Goal: Task Accomplishment & Management: Manage account settings

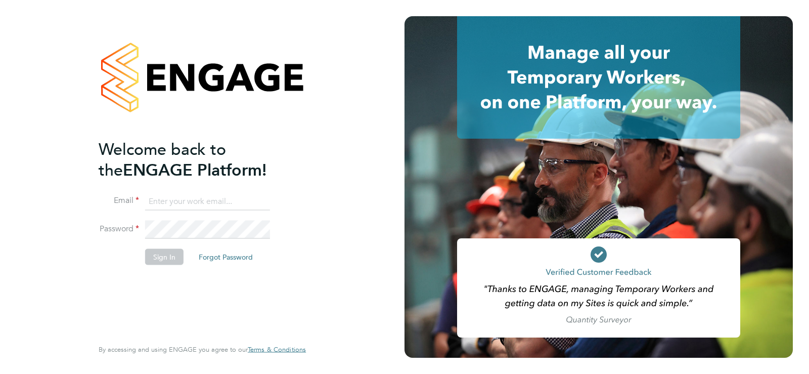
type input "[EMAIL_ADDRESS][DOMAIN_NAME]"
click at [214, 209] on input "[EMAIL_ADDRESS][DOMAIN_NAME]" at bounding box center [207, 201] width 125 height 18
click at [168, 253] on button "Sign In" at bounding box center [164, 256] width 38 height 16
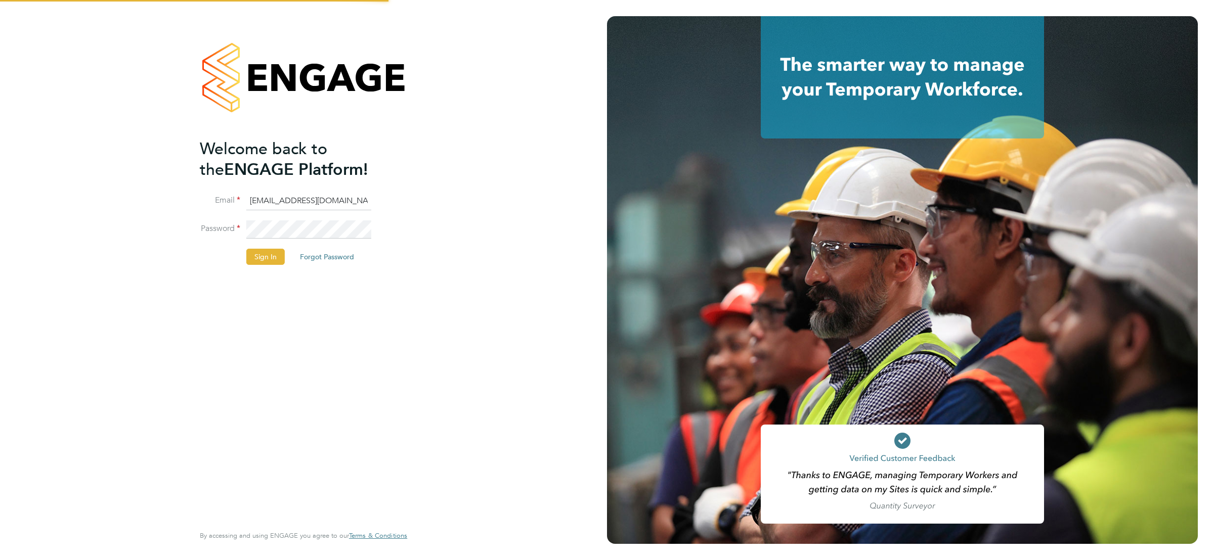
drag, startPoint x: 261, startPoint y: 261, endPoint x: 248, endPoint y: 255, distance: 14.5
click at [261, 261] on button "Sign In" at bounding box center [265, 257] width 38 height 16
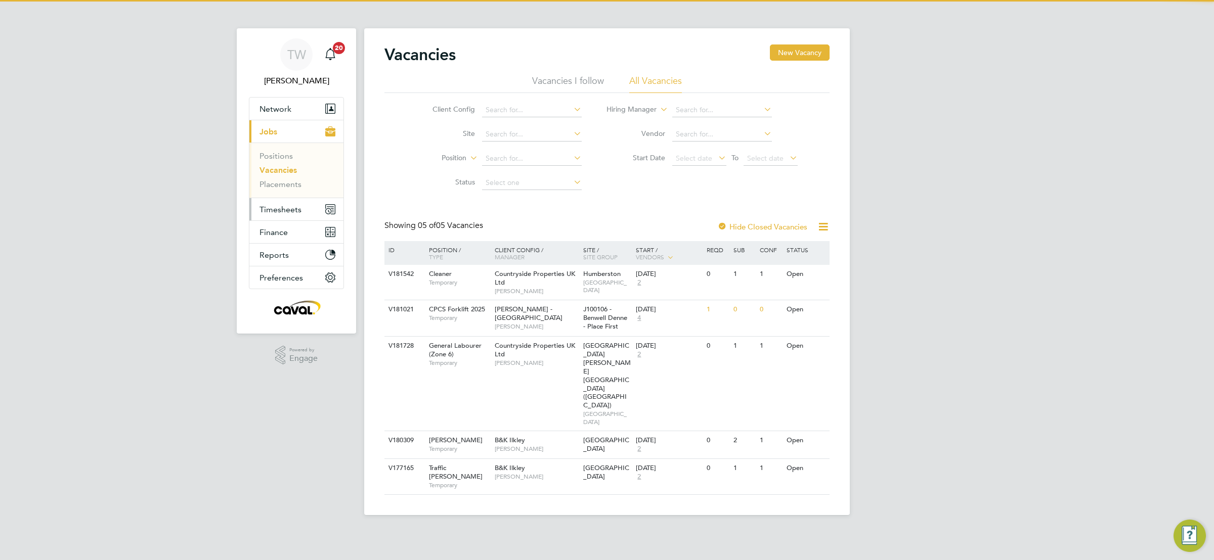
click at [277, 212] on span "Timesheets" at bounding box center [280, 210] width 42 height 10
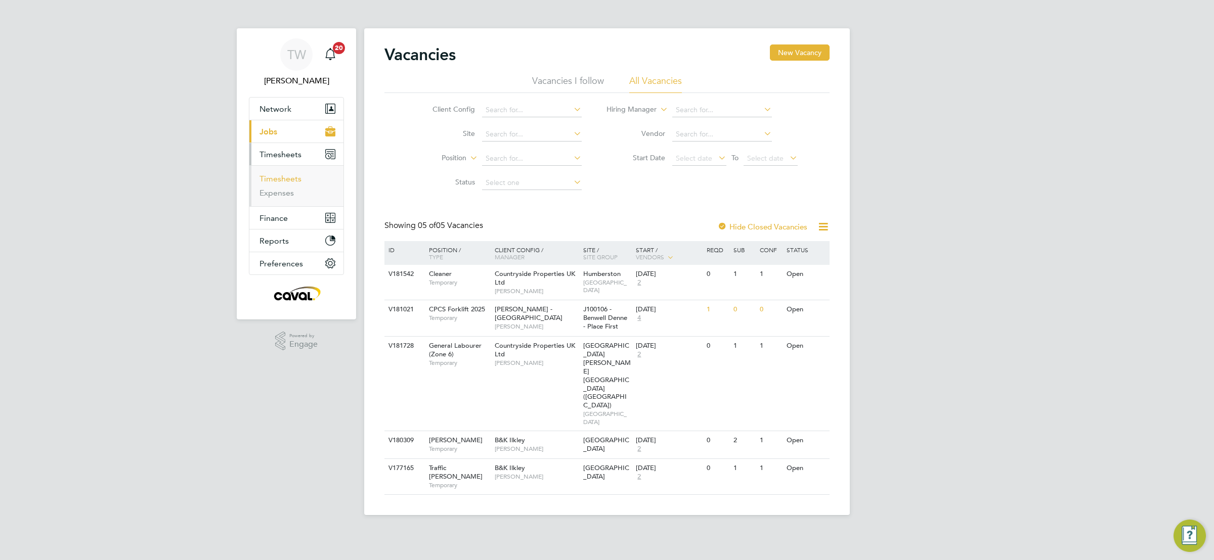
click at [279, 181] on link "Timesheets" at bounding box center [280, 179] width 42 height 10
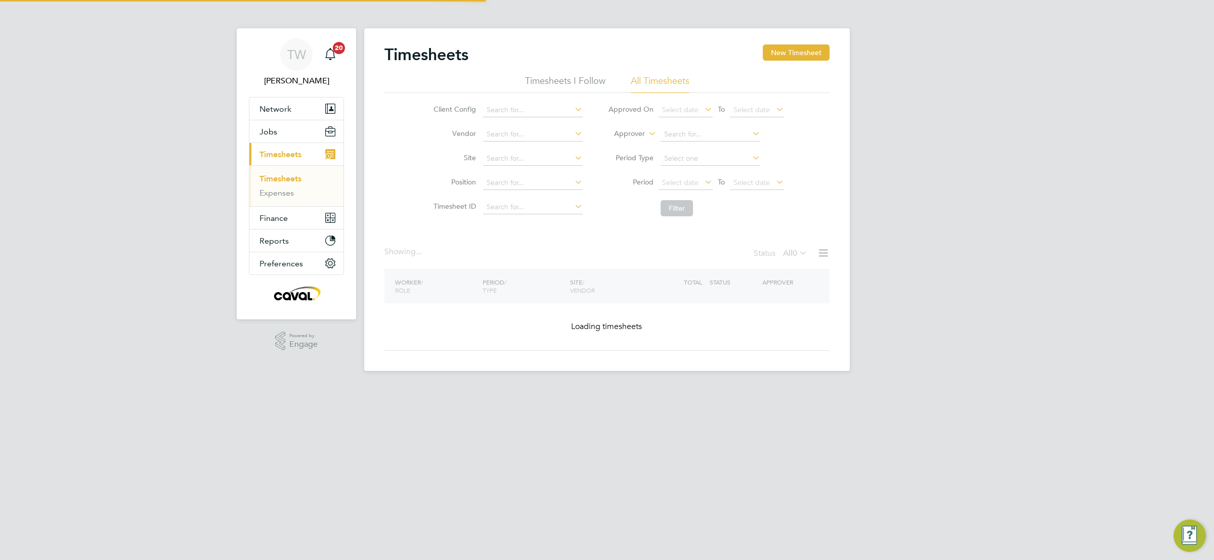
click at [957, 257] on div "TW Tim Wells Notifications 20 Applications: Network Team Members Businesses Sit…" at bounding box center [607, 193] width 1214 height 387
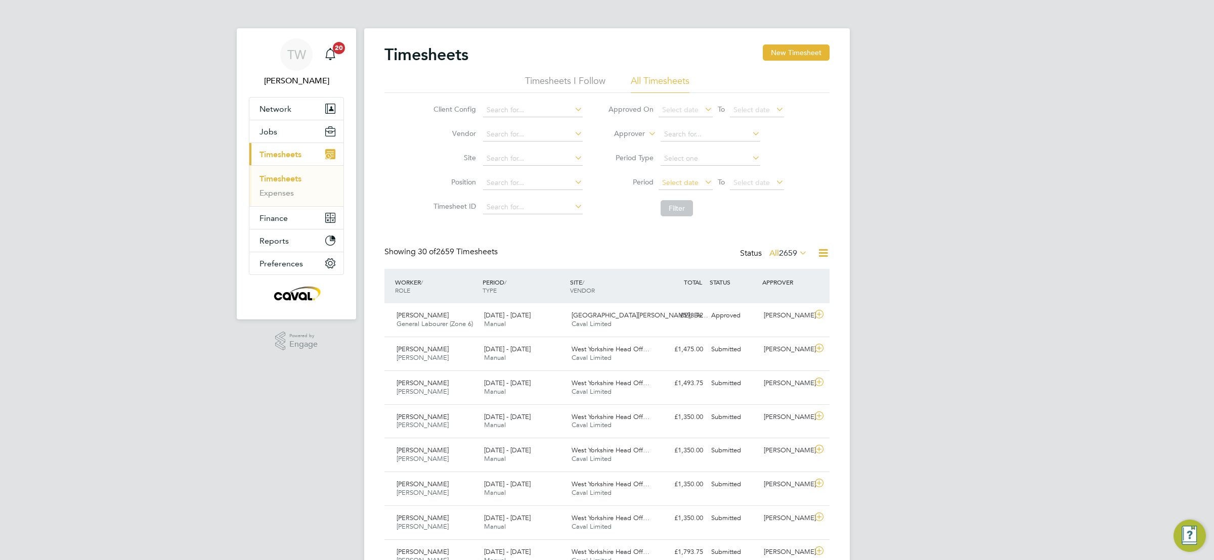
click at [670, 179] on span "Select date" at bounding box center [680, 182] width 36 height 9
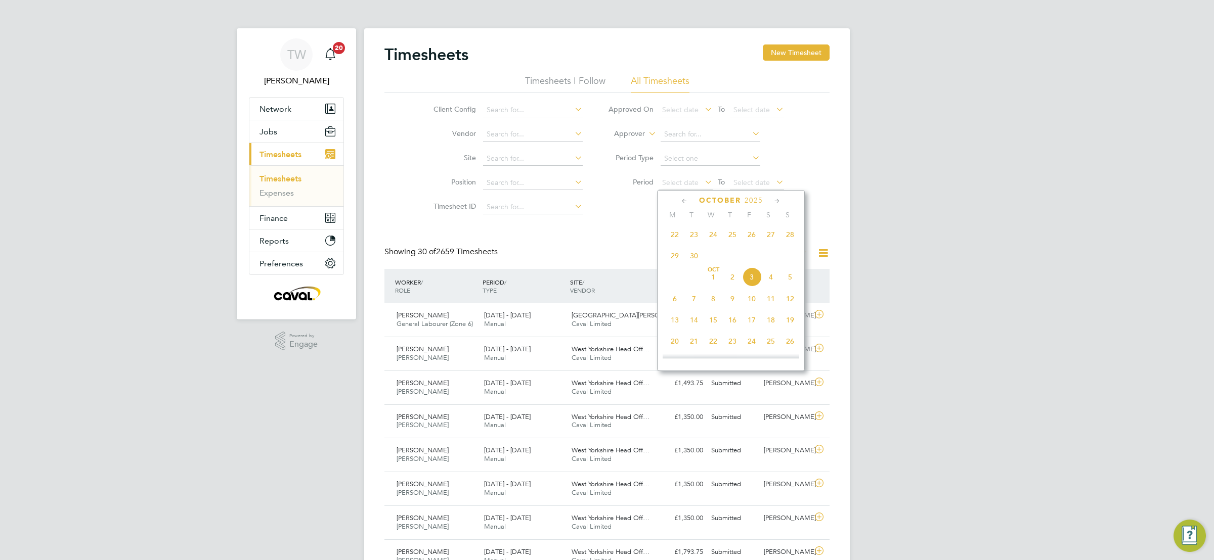
click at [672, 237] on span "22" at bounding box center [674, 234] width 19 height 19
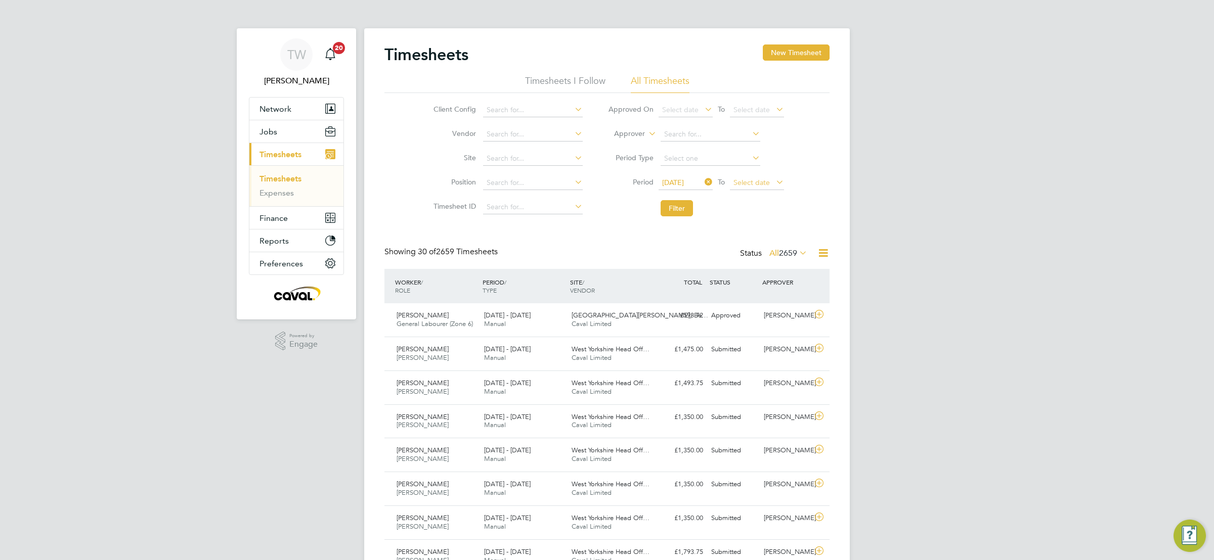
click at [745, 184] on span "Select date" at bounding box center [751, 182] width 36 height 9
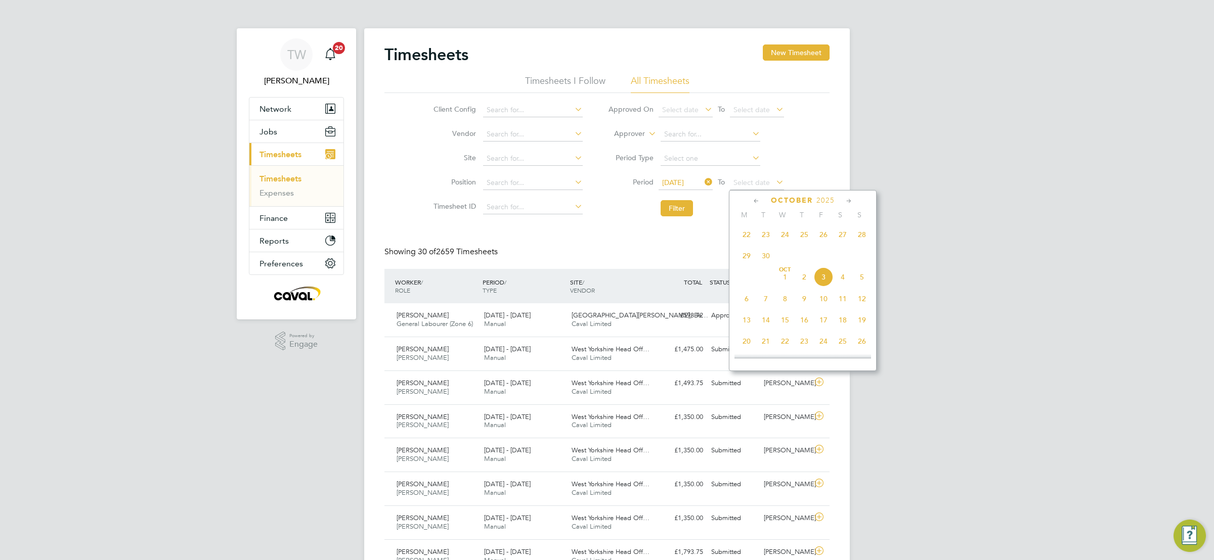
click at [862, 235] on span "28" at bounding box center [861, 234] width 19 height 19
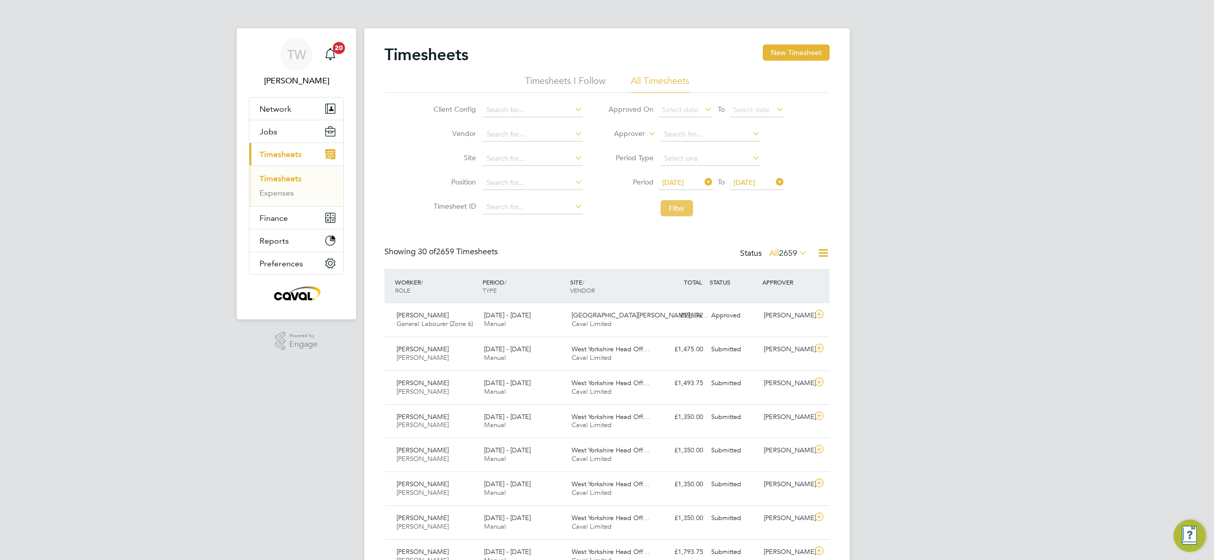
click at [677, 204] on button "Filter" at bounding box center [676, 208] width 32 height 16
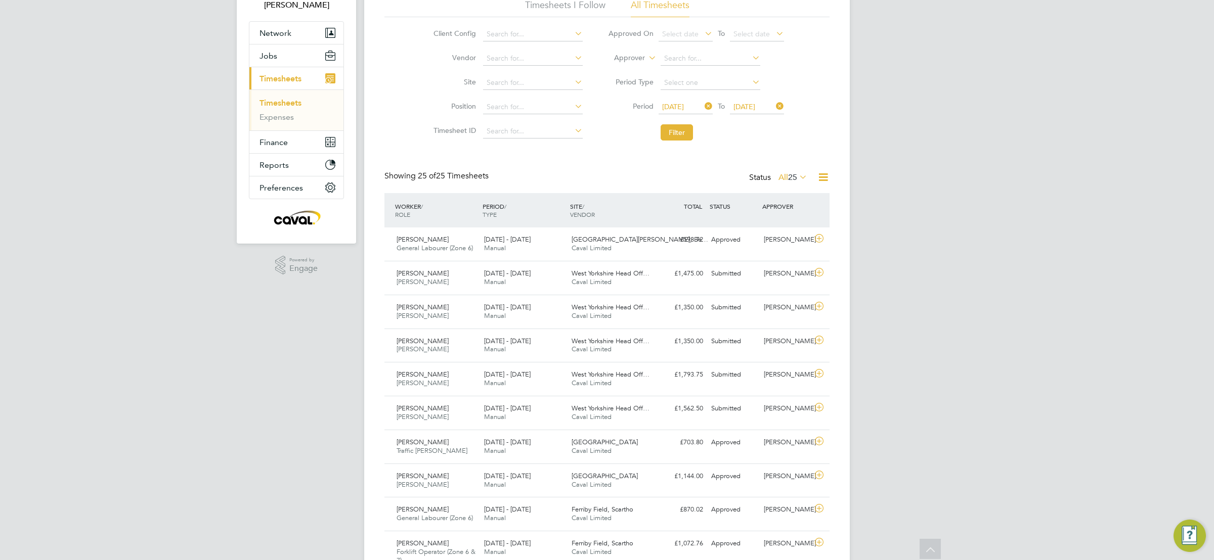
click at [957, 378] on div "TW Tim Wells Notifications 20 Applications: Network Team Members Businesses Sit…" at bounding box center [607, 541] width 1214 height 1235
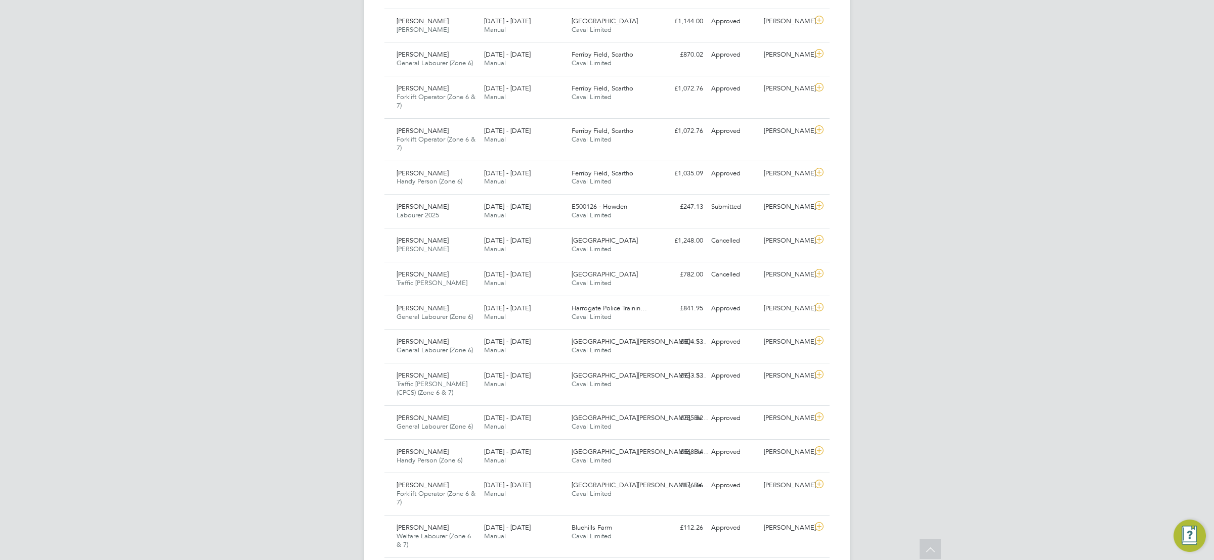
click at [936, 371] on div "TW Tim Wells Notifications 20 Applications: Network Team Members Businesses Sit…" at bounding box center [607, 86] width 1214 height 1235
click at [795, 215] on div "[PERSON_NAME]" at bounding box center [785, 207] width 53 height 17
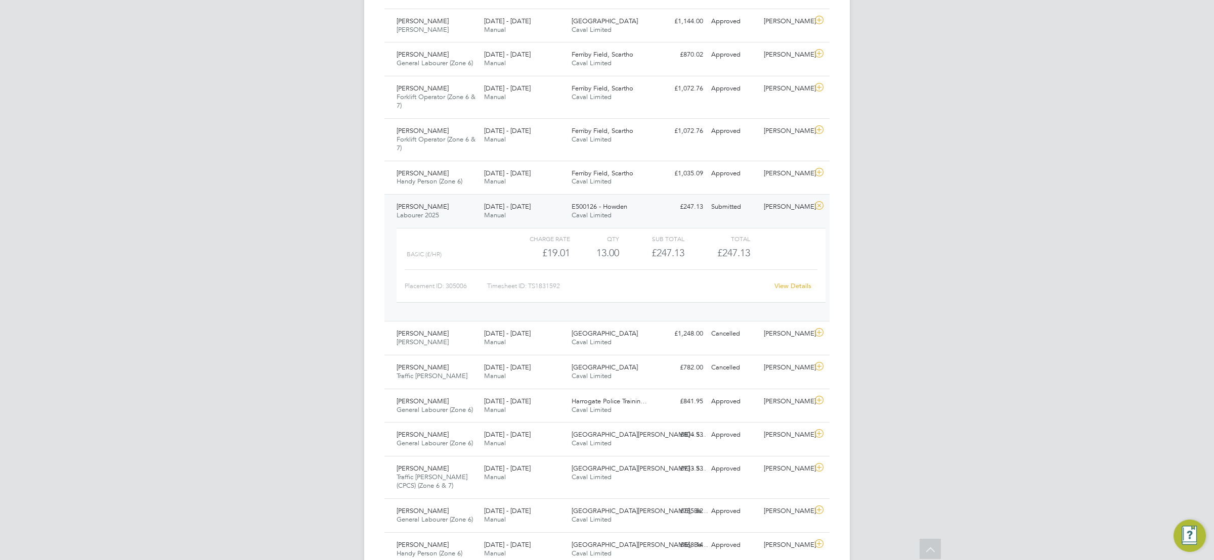
click at [797, 285] on div "View Details" at bounding box center [793, 286] width 50 height 16
click at [789, 287] on link "View Details" at bounding box center [792, 286] width 37 height 9
click at [916, 254] on div "TW Tim Wells Notifications 20 Applications: Network Team Members Businesses Sit…" at bounding box center [607, 133] width 1214 height 1328
drag, startPoint x: 892, startPoint y: 229, endPoint x: 902, endPoint y: 229, distance: 9.1
click at [895, 227] on div "TW Tim Wells Notifications 20 Applications: Network Team Members Businesses Sit…" at bounding box center [607, 133] width 1214 height 1328
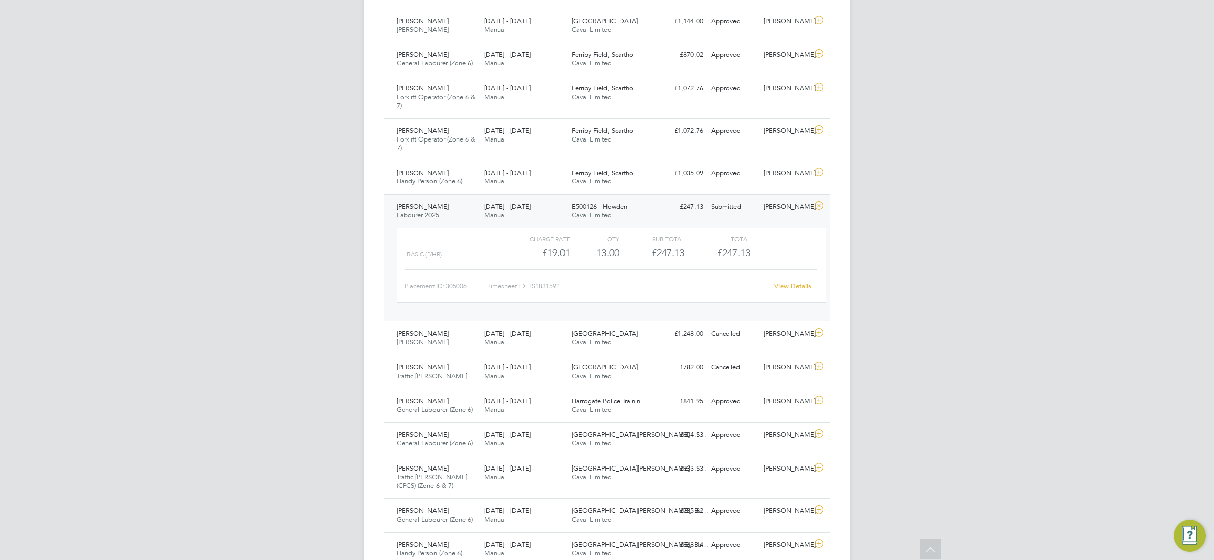
drag, startPoint x: 919, startPoint y: 267, endPoint x: 920, endPoint y: 261, distance: 6.1
click at [920, 267] on div "TW Tim Wells Notifications 20 Applications: Network Team Members Businesses Sit…" at bounding box center [607, 133] width 1214 height 1328
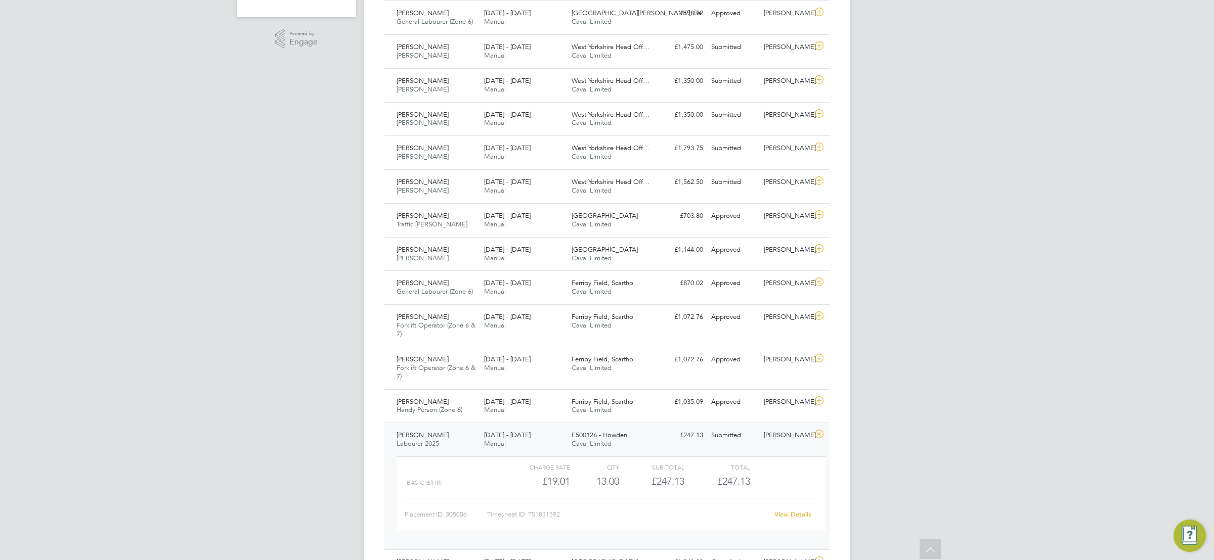
scroll to position [303, 0]
click at [786, 516] on link "View Details" at bounding box center [792, 513] width 37 height 9
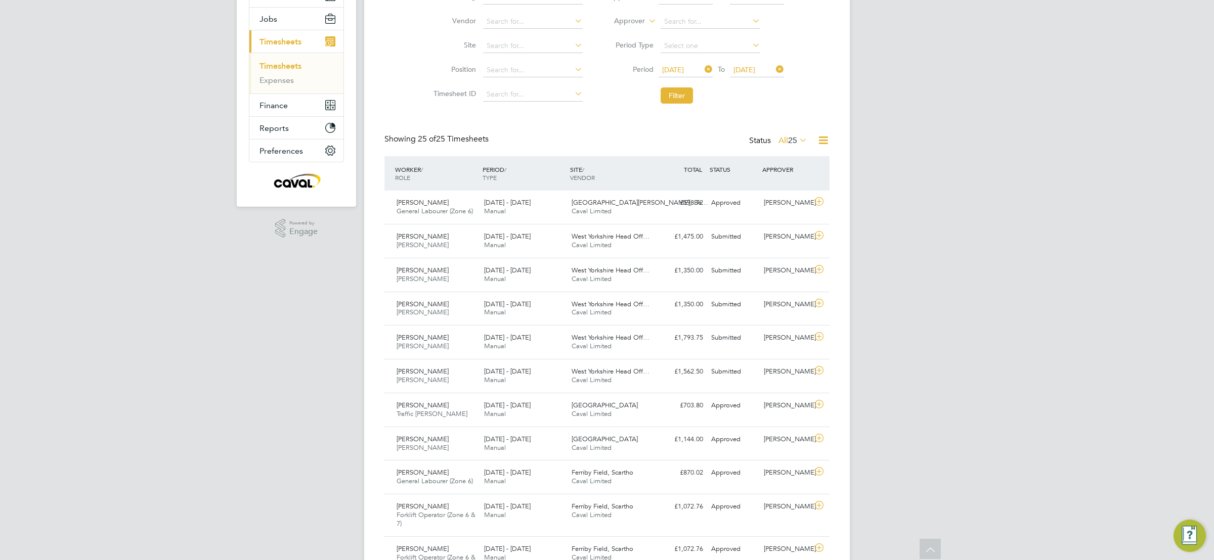
scroll to position [0, 0]
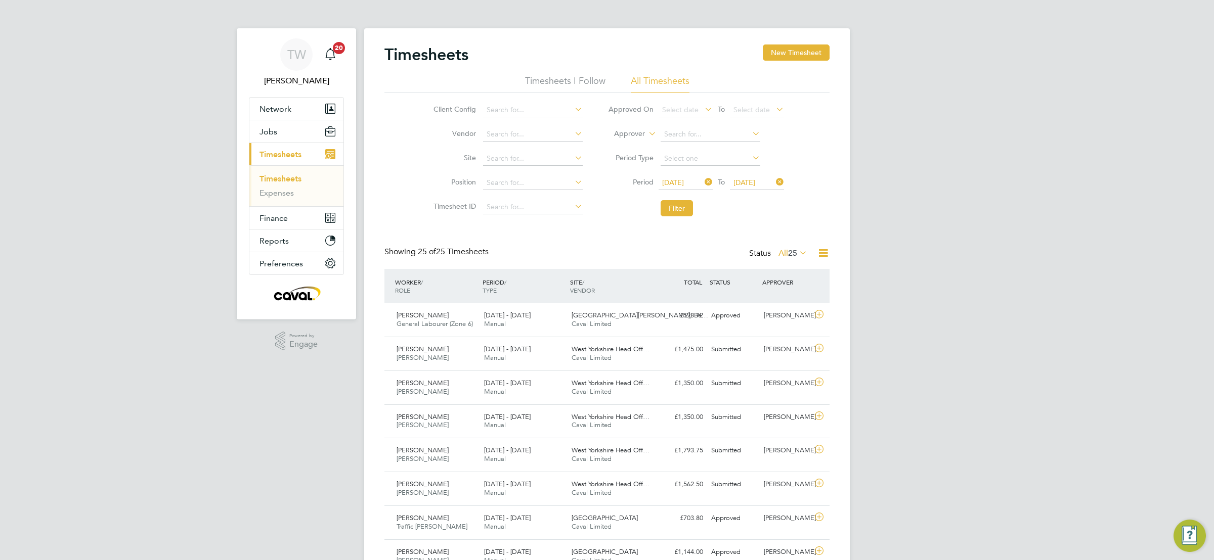
click at [285, 181] on link "Timesheets" at bounding box center [280, 179] width 42 height 10
click at [684, 207] on button "Filter" at bounding box center [676, 208] width 32 height 16
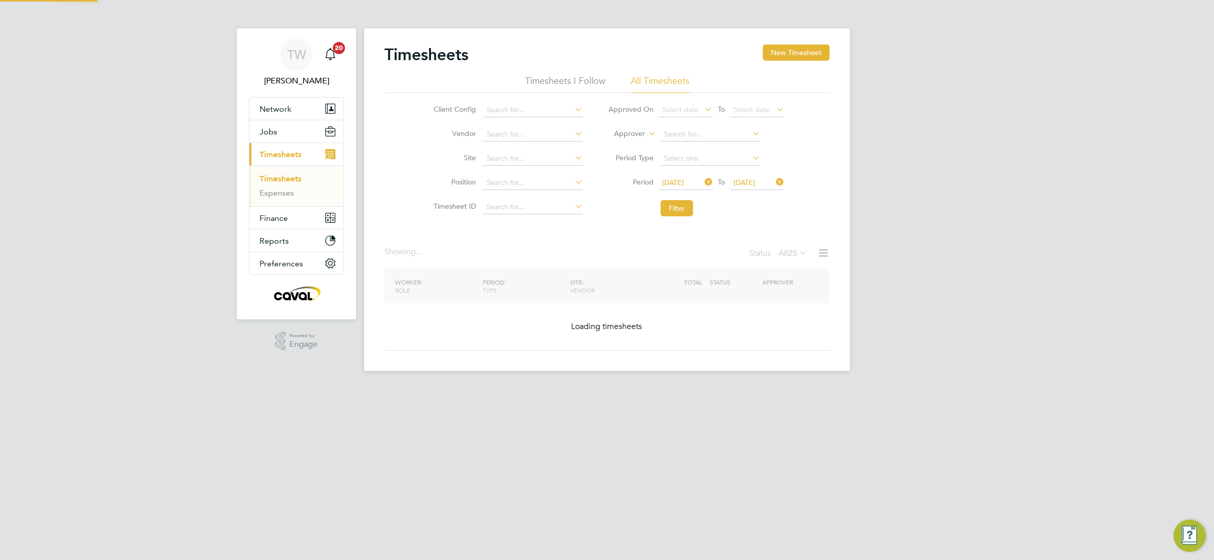
drag, startPoint x: 887, startPoint y: 203, endPoint x: 868, endPoint y: 211, distance: 21.1
click at [888, 203] on div "TW Tim Wells Notifications 20 Applications: Network Team Members Businesses Sit…" at bounding box center [607, 193] width 1214 height 387
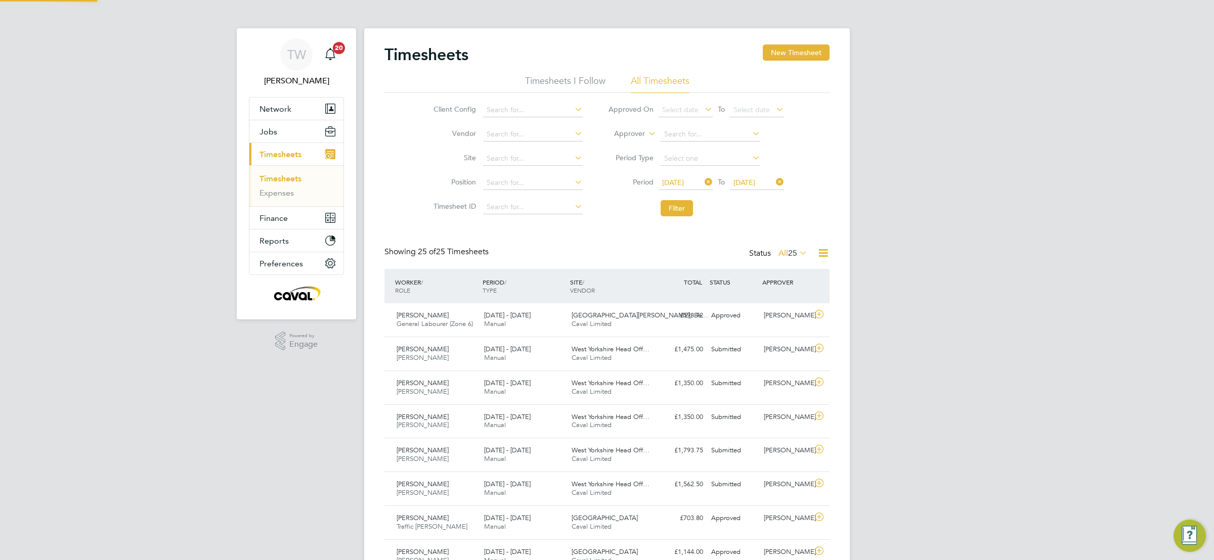
scroll to position [26, 88]
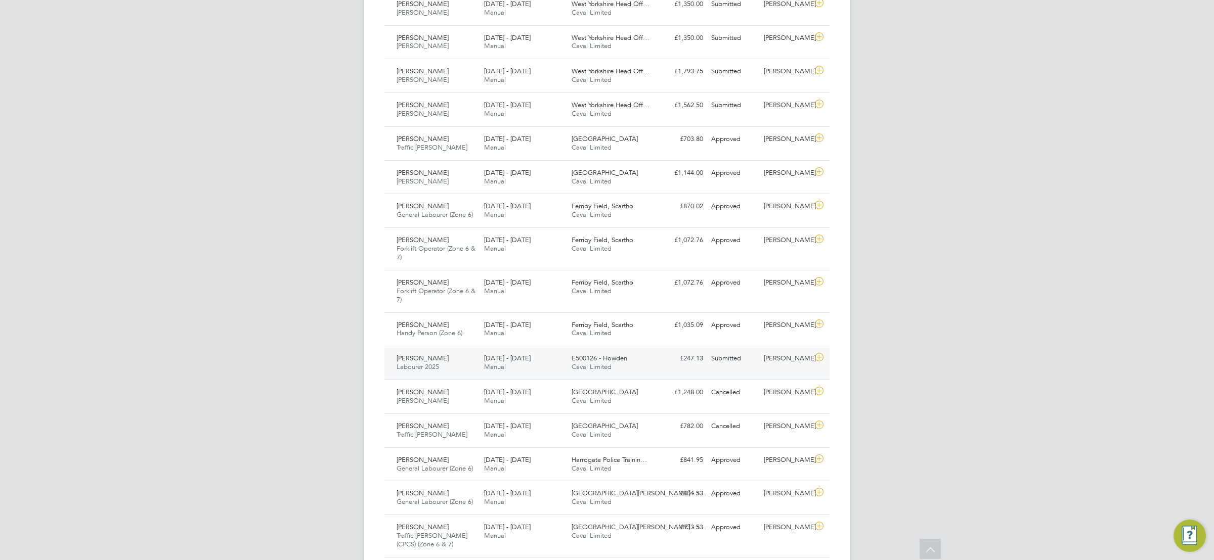
click at [752, 360] on div "Submitted" at bounding box center [733, 358] width 53 height 17
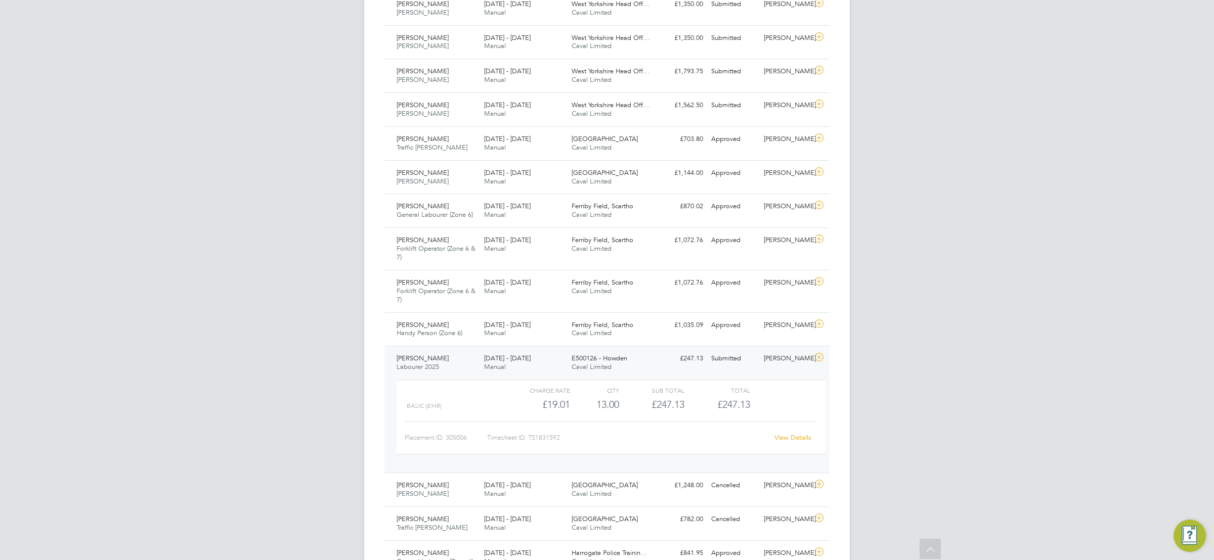
click at [780, 441] on link "View Details" at bounding box center [792, 437] width 37 height 9
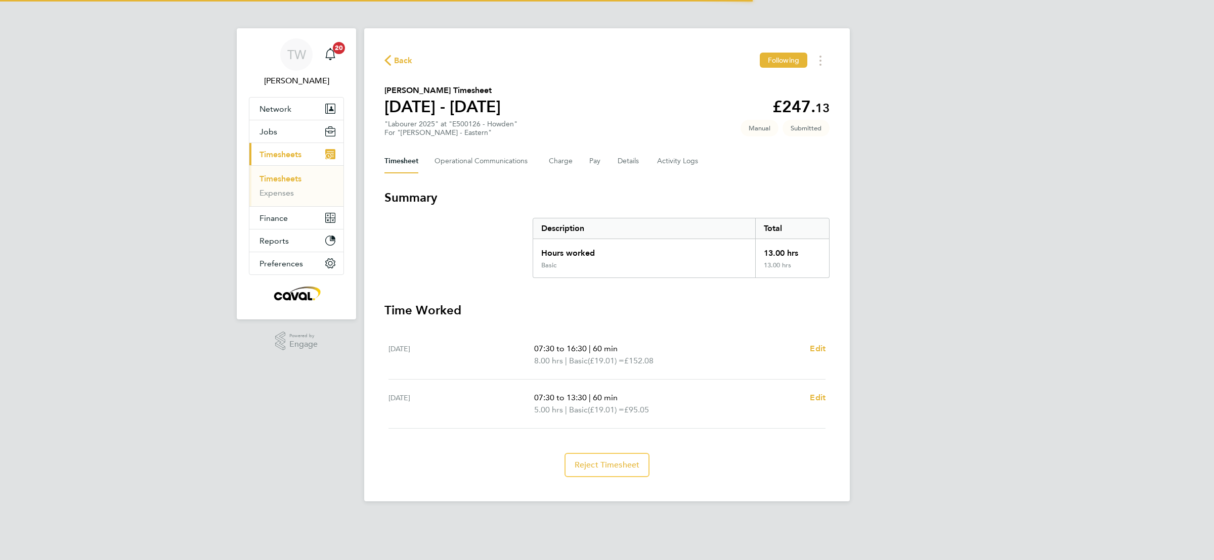
click at [915, 299] on div "TW Tim Wells Notifications 20 Applications: Network Team Members Businesses Sit…" at bounding box center [607, 259] width 1214 height 518
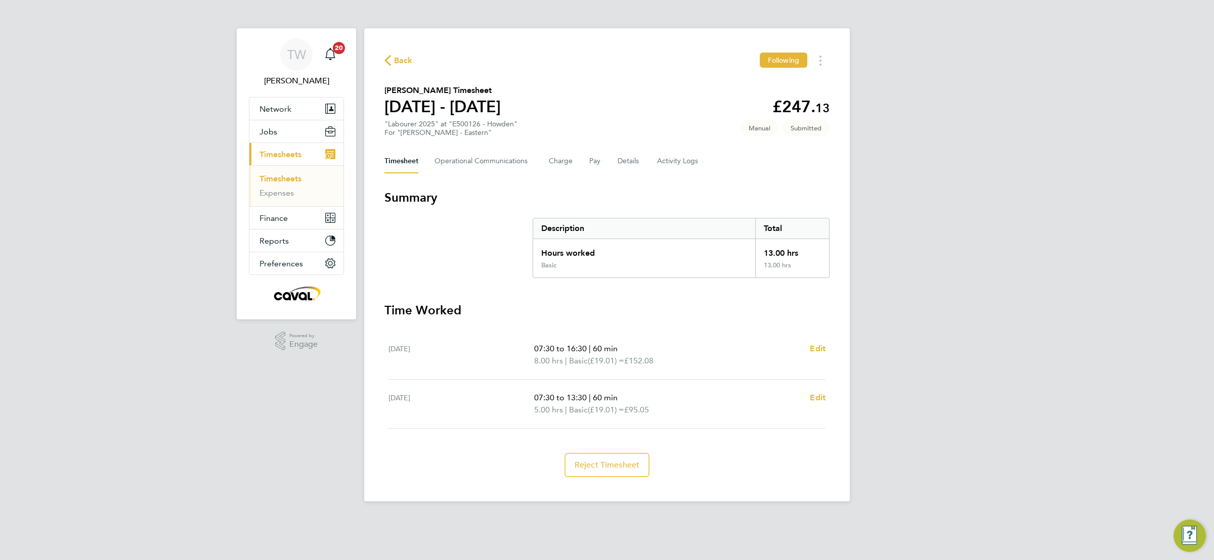
click at [909, 290] on div "TW Tim Wells Notifications 20 Applications: Network Team Members Businesses Sit…" at bounding box center [607, 259] width 1214 height 518
click at [891, 287] on div "TW Tim Wells Notifications 20 Applications: Network Team Members Businesses Sit…" at bounding box center [607, 259] width 1214 height 518
click at [885, 305] on div "TW Tim Wells Notifications 20 Applications: Network Team Members Businesses Sit…" at bounding box center [607, 259] width 1214 height 518
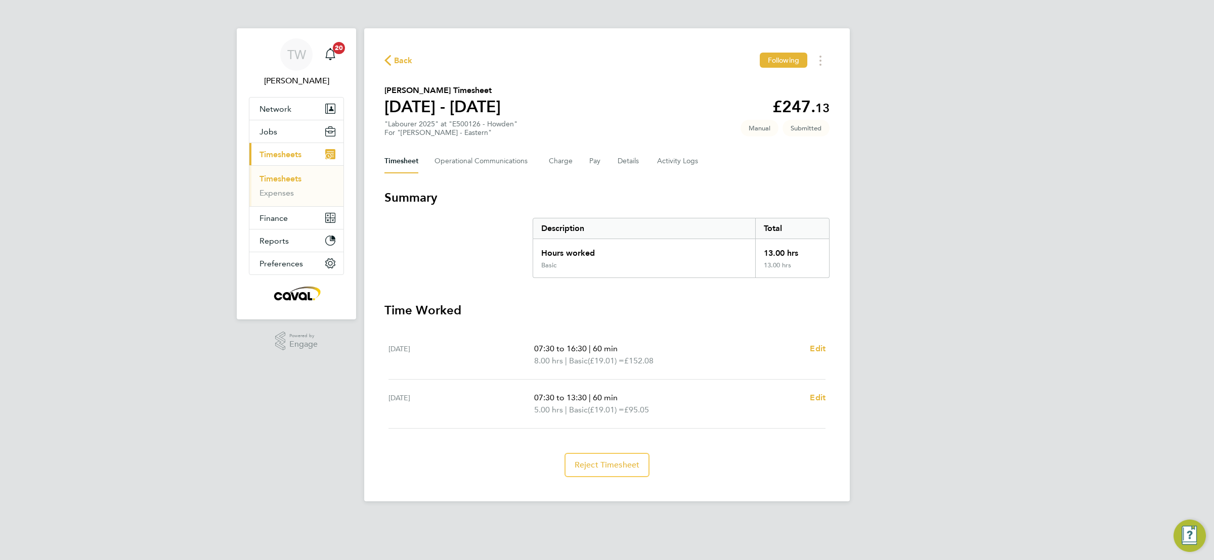
click at [892, 325] on div "TW Tim Wells Notifications 20 Applications: Network Team Members Businesses Sit…" at bounding box center [607, 259] width 1214 height 518
click at [956, 302] on div "TW Tim Wells Notifications 20 Applications: Network Team Members Businesses Sit…" at bounding box center [607, 259] width 1214 height 518
click at [985, 287] on div "TW Tim Wells Notifications 20 Applications: Network Team Members Businesses Sit…" at bounding box center [607, 259] width 1214 height 518
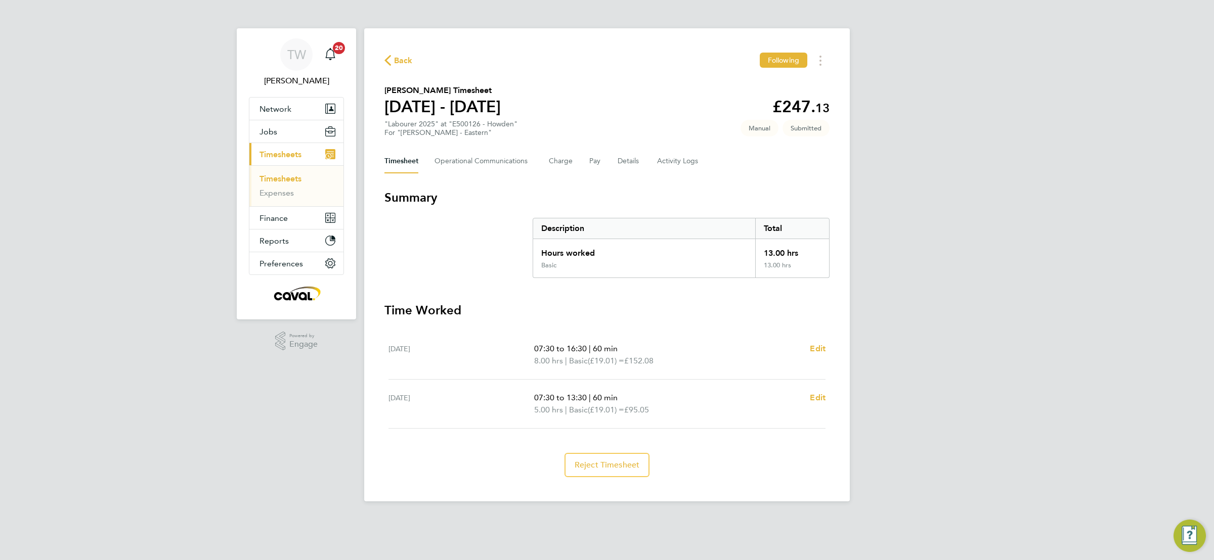
click at [985, 287] on div "TW Tim Wells Notifications 20 Applications: Network Team Members Businesses Sit…" at bounding box center [607, 259] width 1214 height 518
click at [925, 265] on div "TW Tim Wells Notifications 20 Applications: Network Team Members Businesses Sit…" at bounding box center [607, 259] width 1214 height 518
click at [952, 272] on div "TW Tim Wells Notifications 20 Applications: Network Team Members Businesses Sit…" at bounding box center [607, 259] width 1214 height 518
click at [971, 101] on div "TW [PERSON_NAME] Notifications 20 Applications: Network Team Members Businesses…" at bounding box center [607, 259] width 1214 height 518
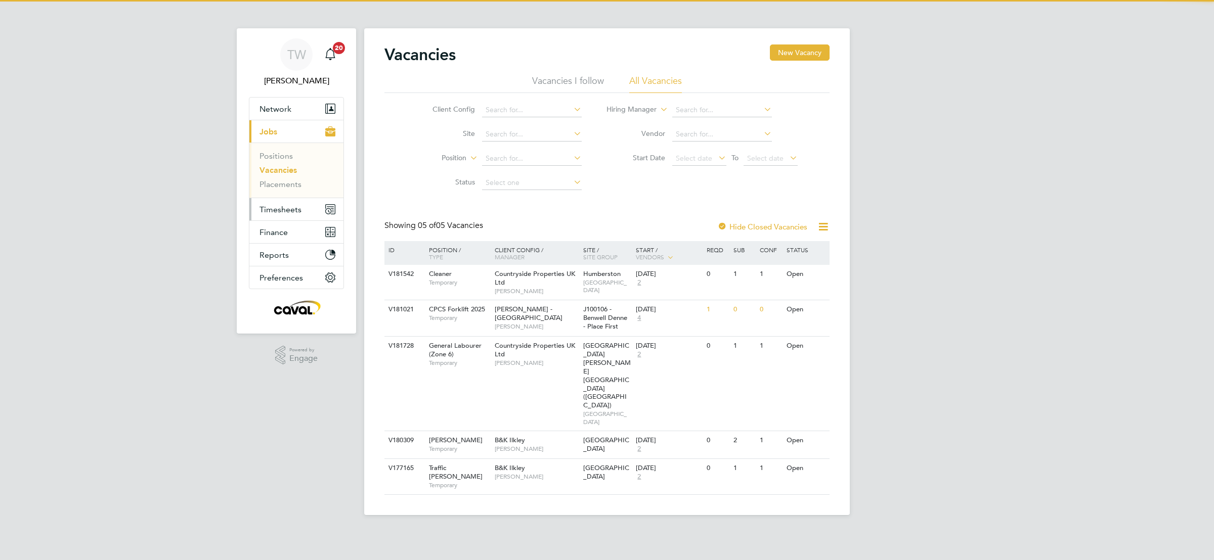
click at [266, 210] on span "Timesheets" at bounding box center [280, 210] width 42 height 10
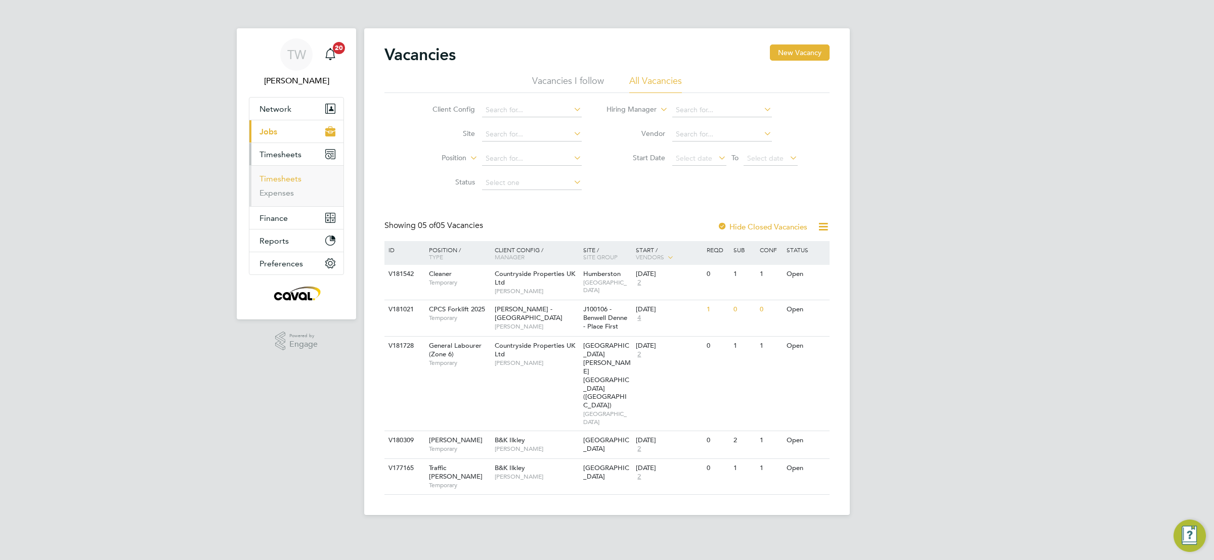
click at [282, 184] on link "Timesheets" at bounding box center [280, 179] width 42 height 10
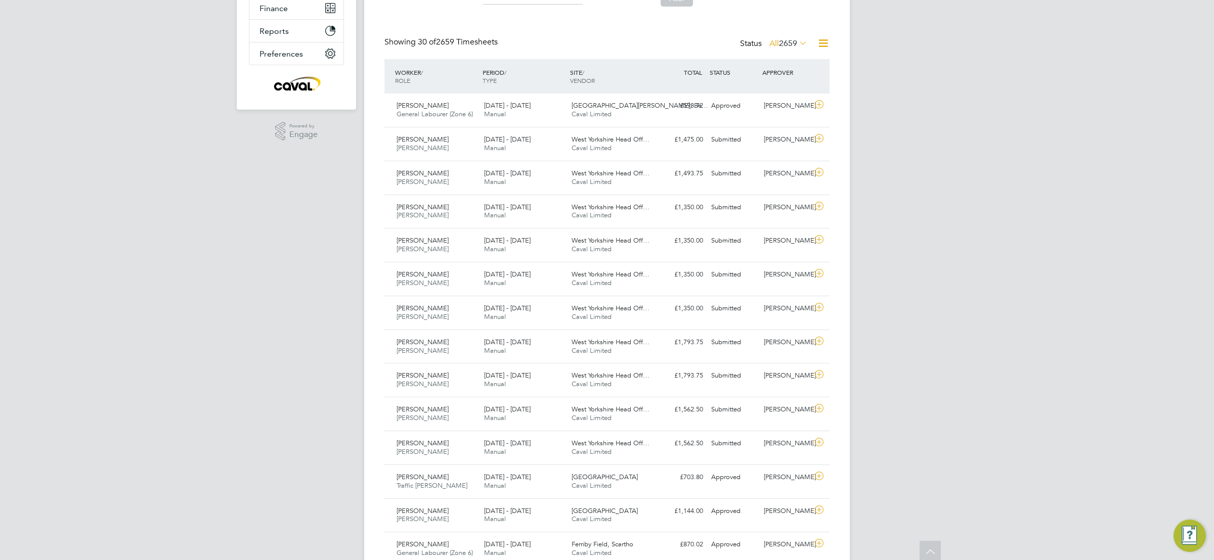
scroll to position [228, 0]
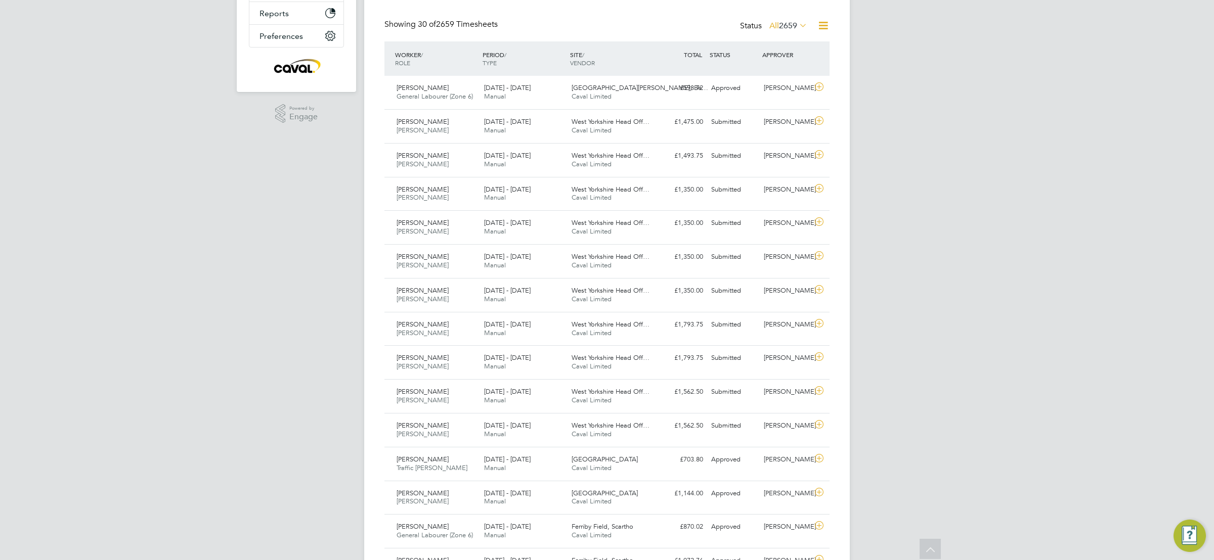
click at [1032, 205] on div "TW [PERSON_NAME] Notifications 20 Applications: Network Team Members Businesses…" at bounding box center [607, 489] width 1214 height 1434
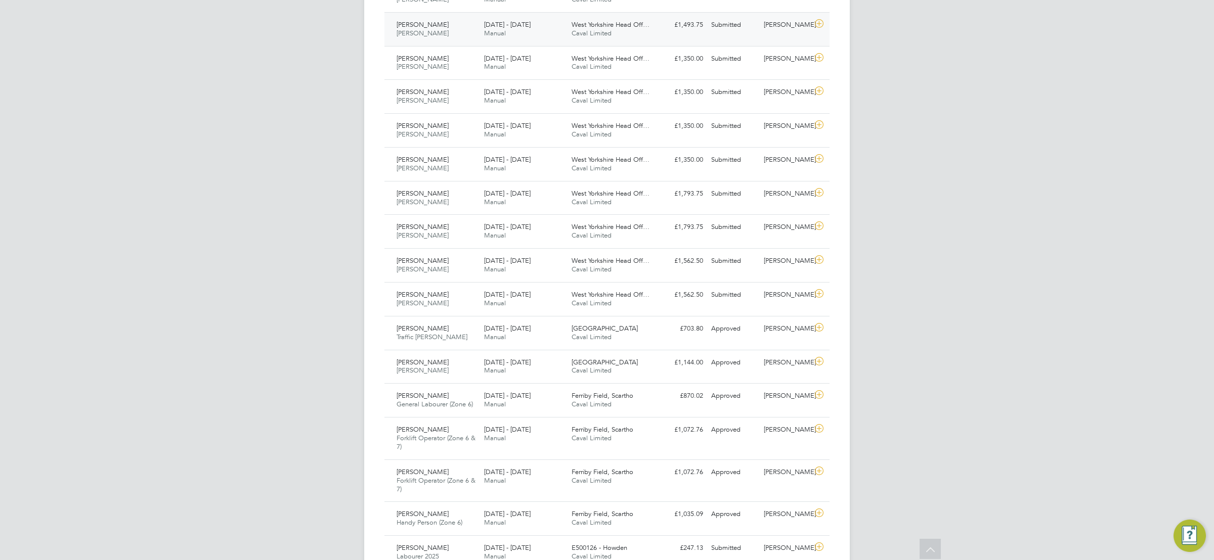
scroll to position [379, 0]
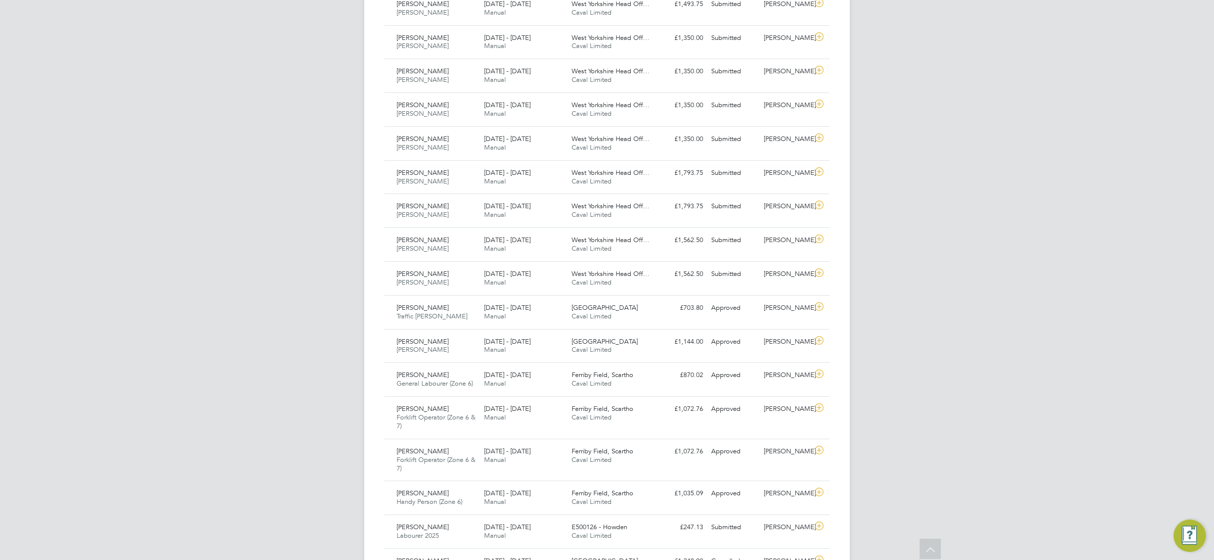
click at [937, 178] on div "TW [PERSON_NAME] Notifications 20 Applications: Network Team Members Businesses…" at bounding box center [607, 338] width 1214 height 1434
